Goal: Transaction & Acquisition: Purchase product/service

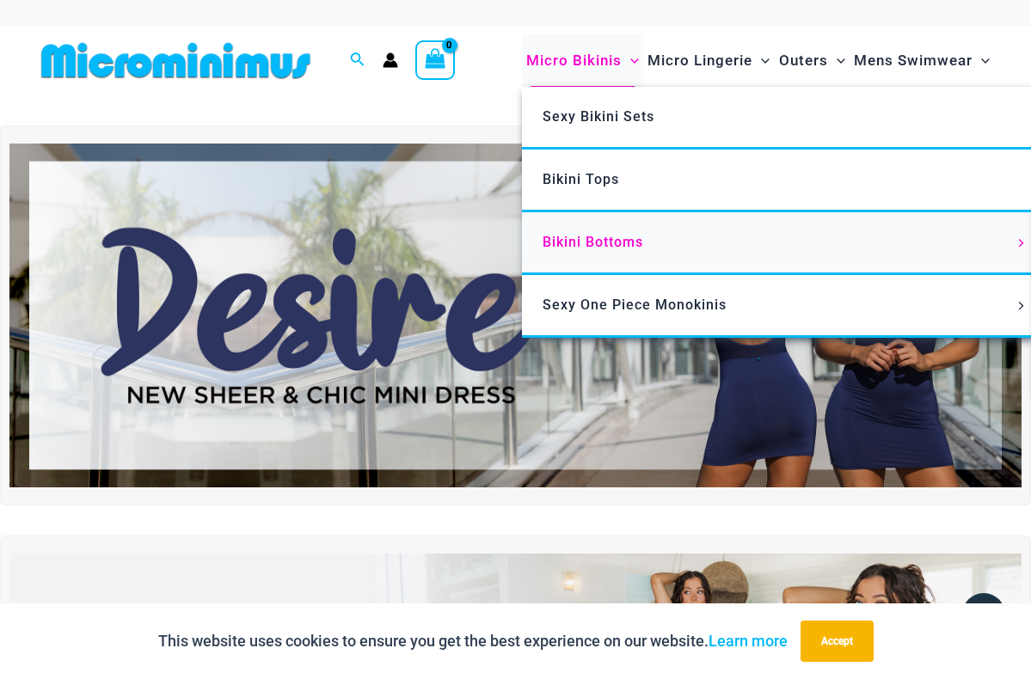
click at [583, 240] on span "Bikini Bottoms" at bounding box center [592, 242] width 101 height 16
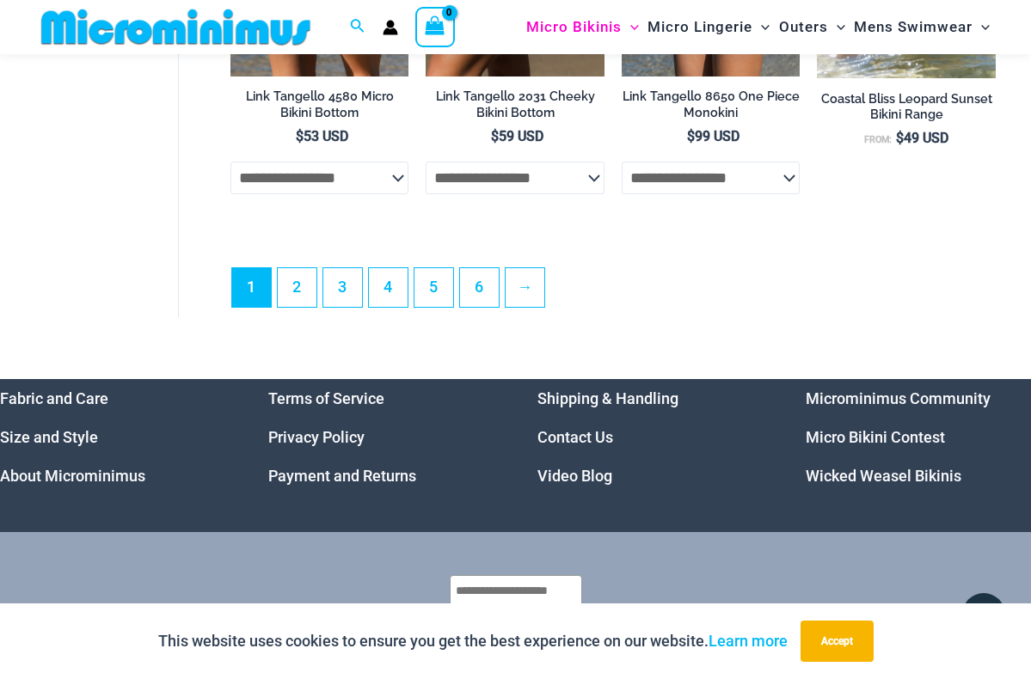
scroll to position [3921, 0]
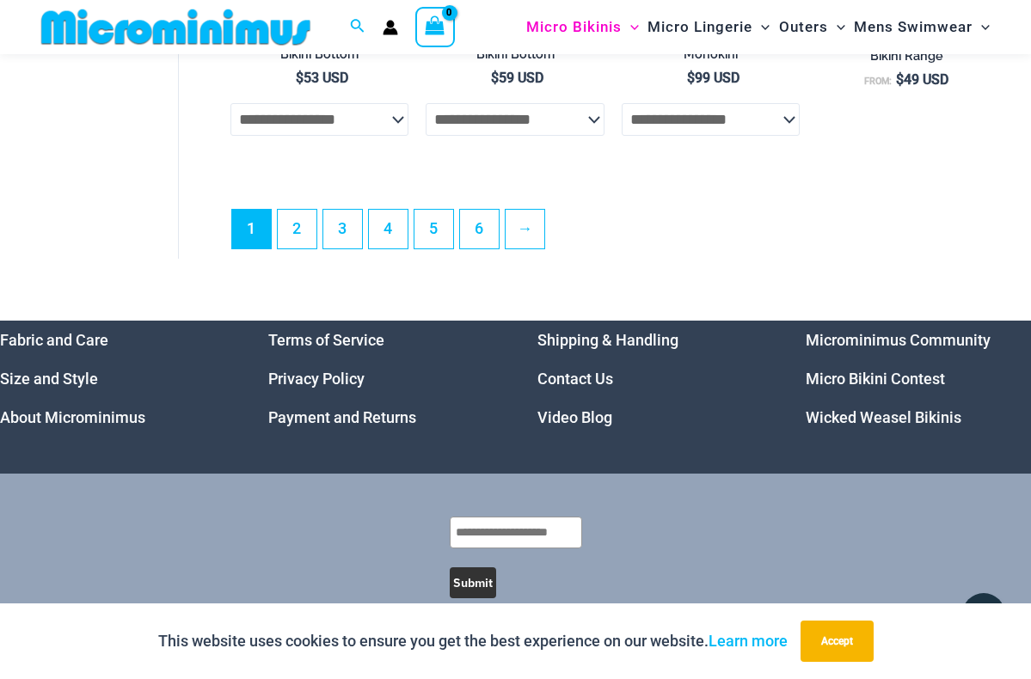
scroll to position [3977, 0]
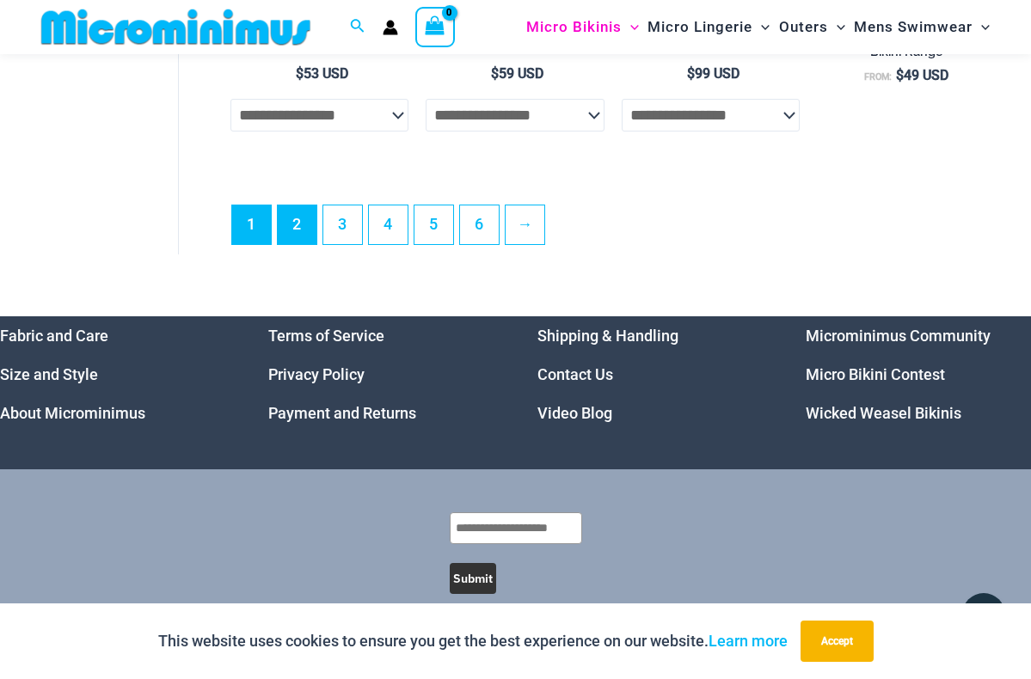
click at [300, 220] on link "2" at bounding box center [297, 224] width 39 height 39
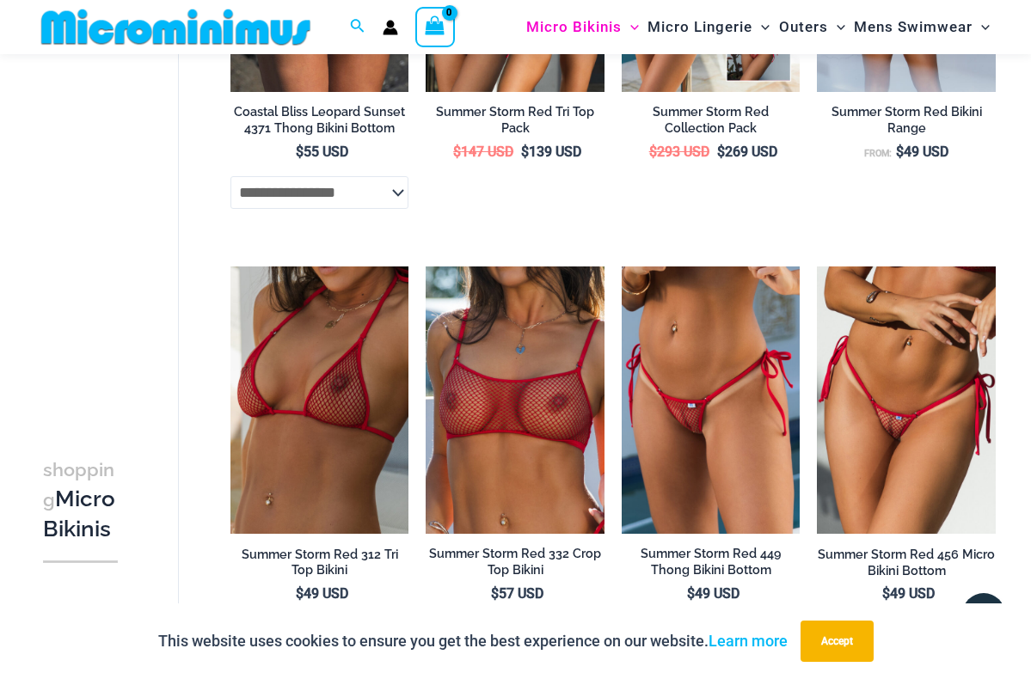
scroll to position [914, 0]
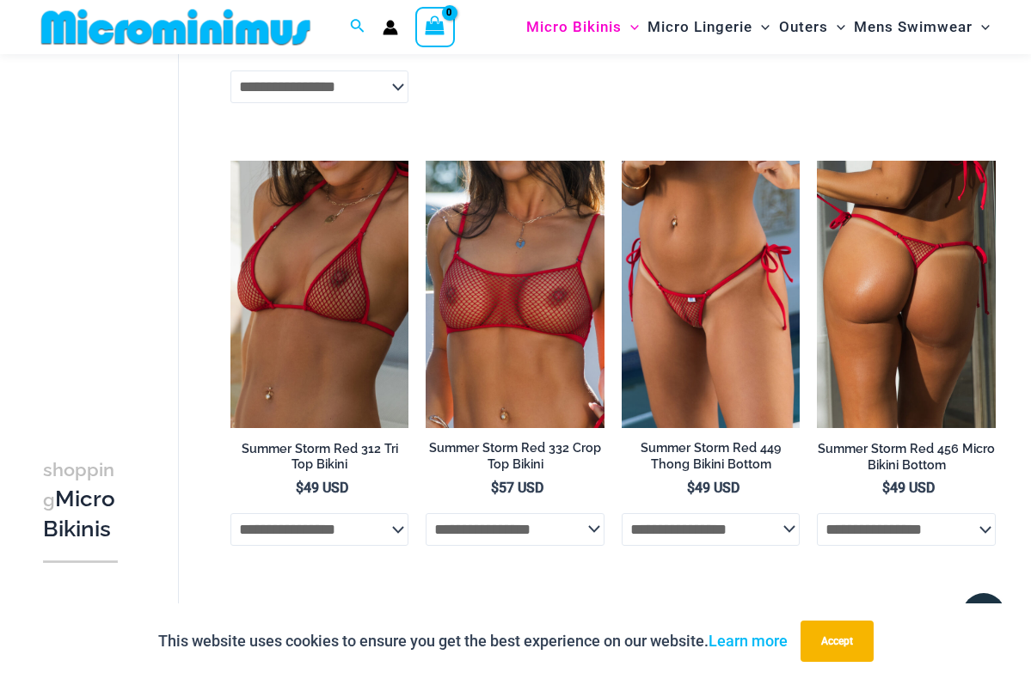
click at [911, 307] on img at bounding box center [905, 294] width 179 height 267
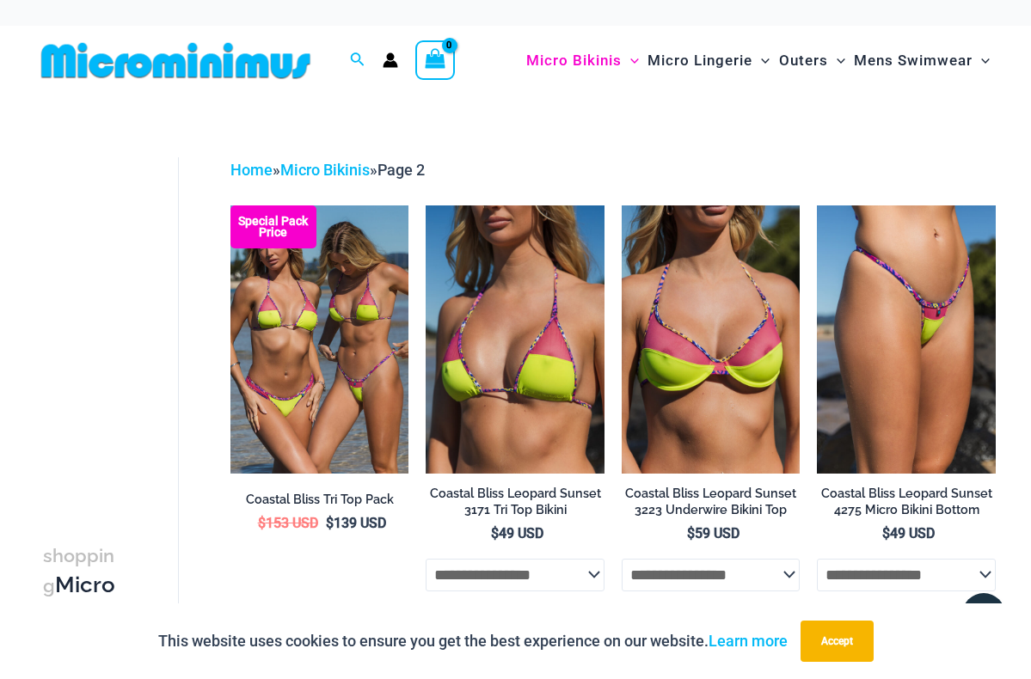
scroll to position [0, 0]
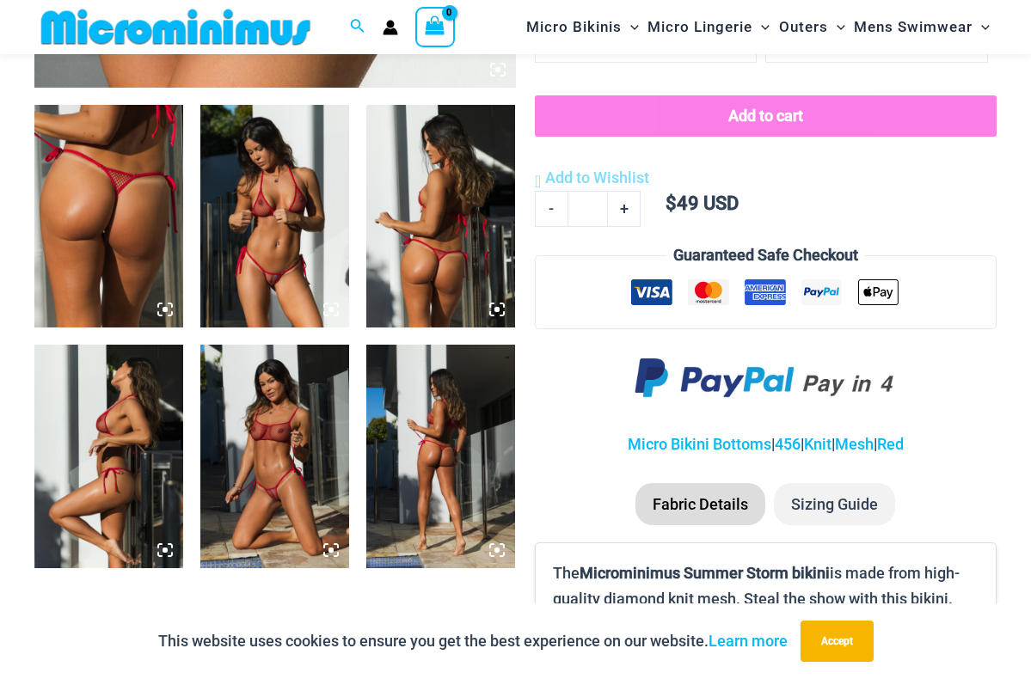
scroll to position [742, 0]
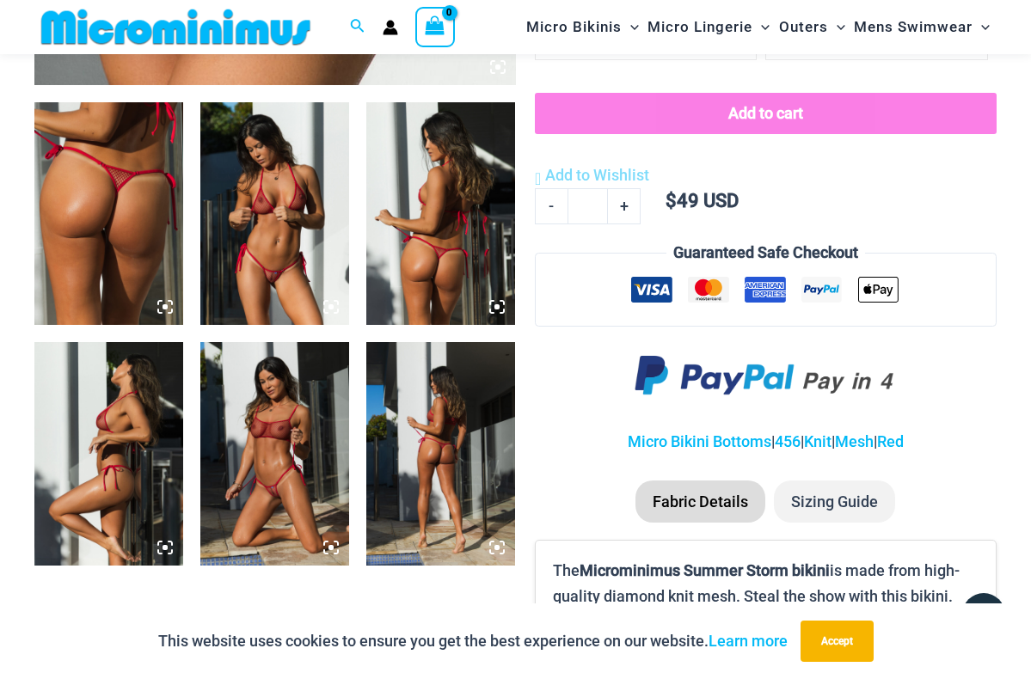
click at [436, 457] on img at bounding box center [440, 453] width 149 height 223
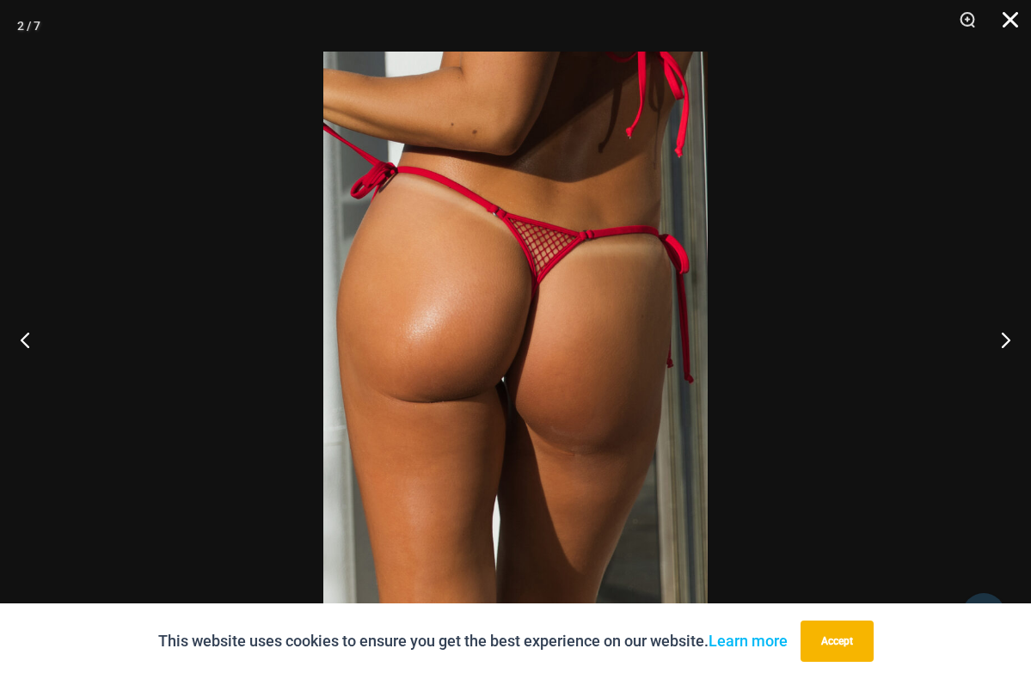
click at [1012, 15] on button "Close" at bounding box center [1003, 26] width 43 height 52
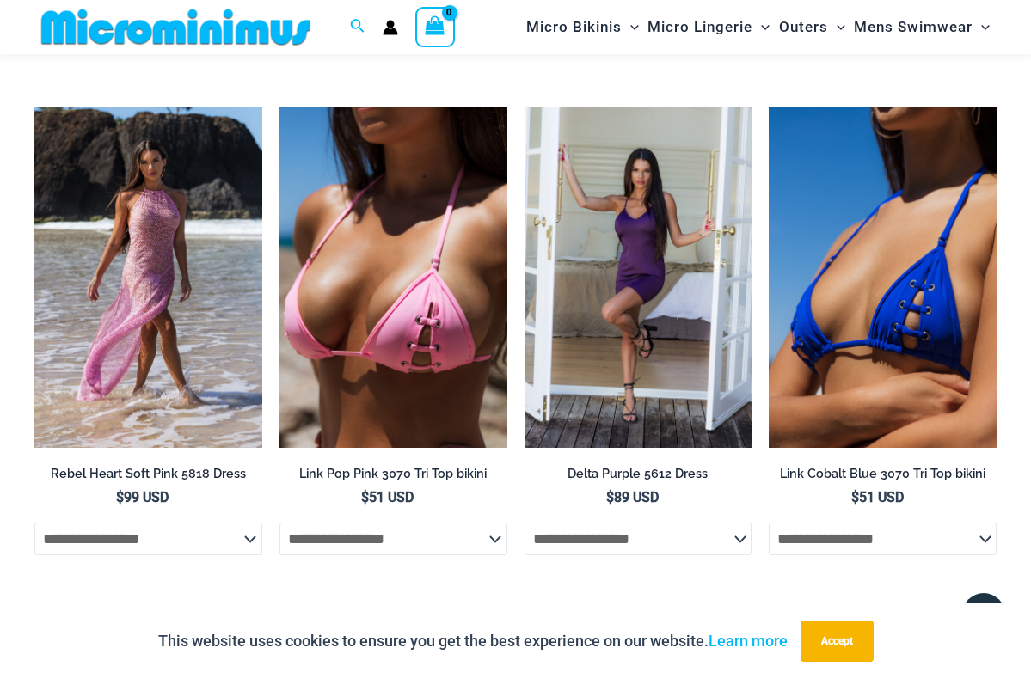
scroll to position [4115, 0]
